Goal: Use online tool/utility: Utilize a website feature to perform a specific function

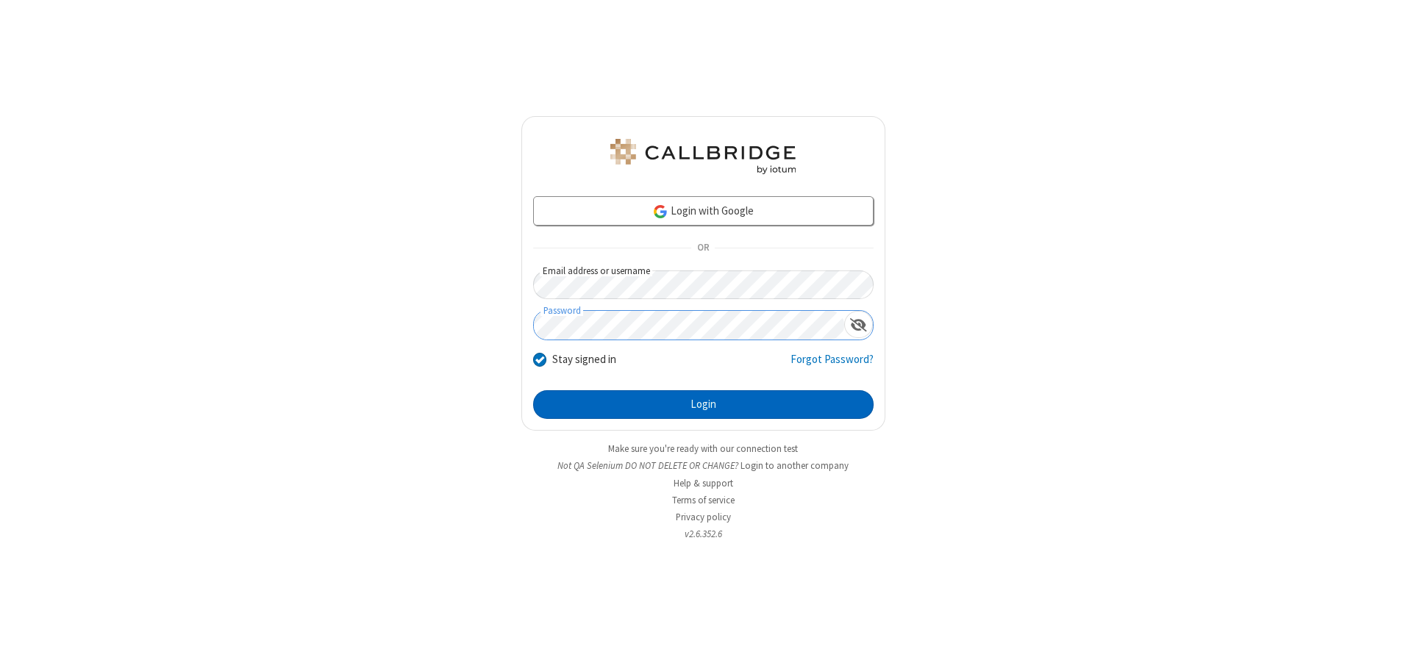
click at [703, 404] on button "Login" at bounding box center [703, 404] width 340 height 29
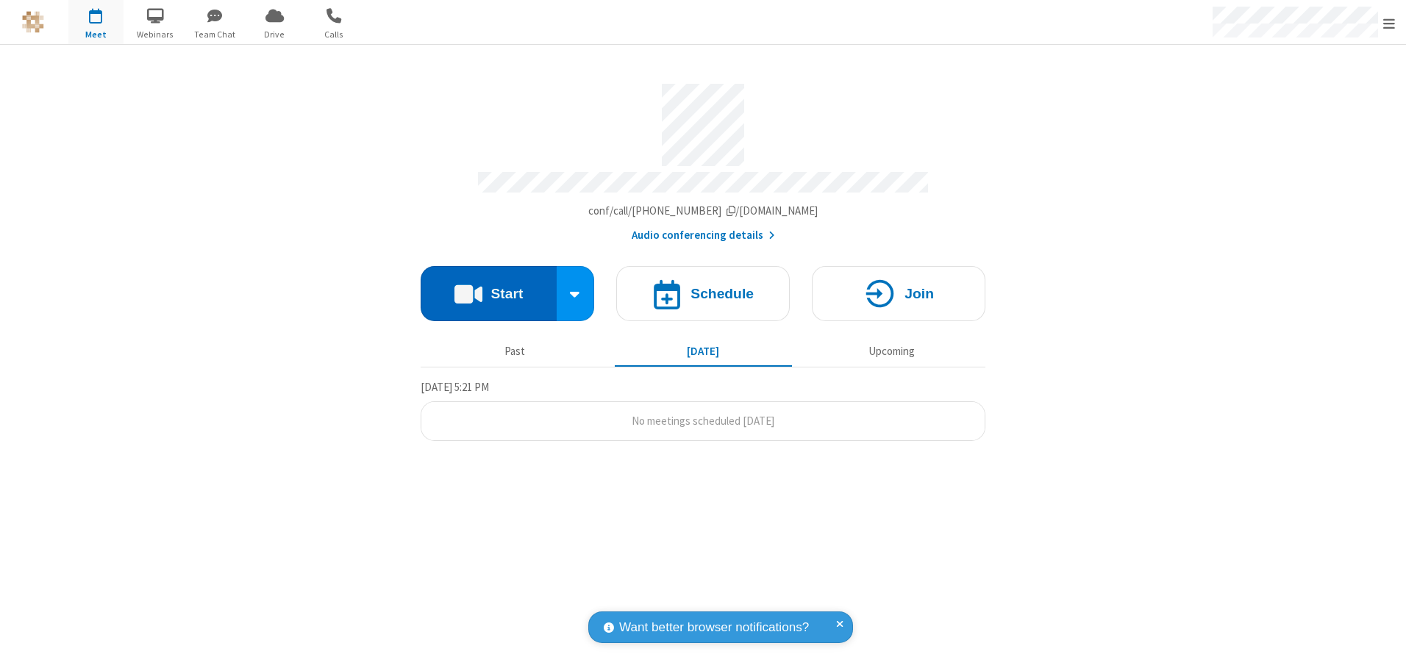
click at [488, 288] on button "Start" at bounding box center [489, 293] width 136 height 55
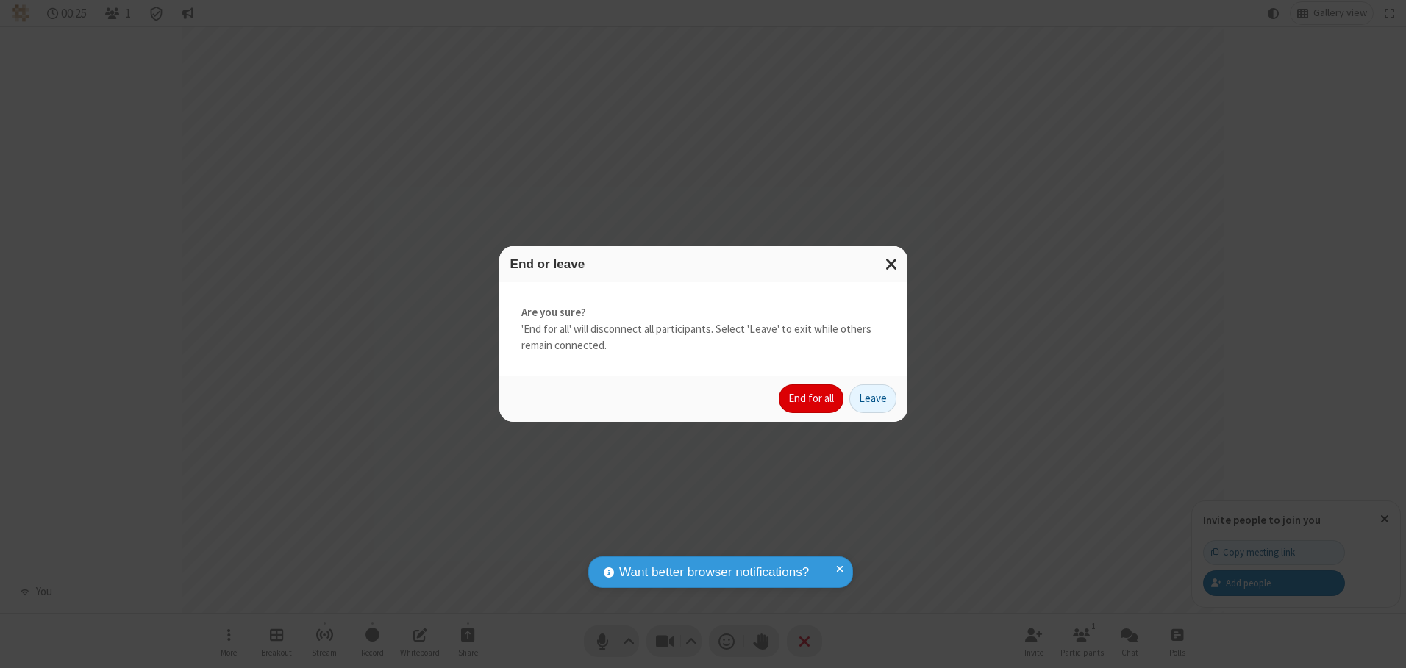
click at [812, 398] on button "End for all" at bounding box center [811, 398] width 65 height 29
